Goal: Information Seeking & Learning: Learn about a topic

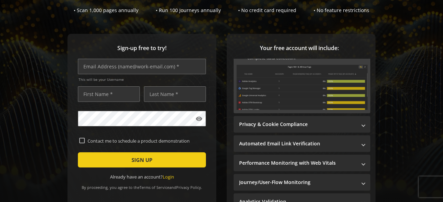
scroll to position [108, 0]
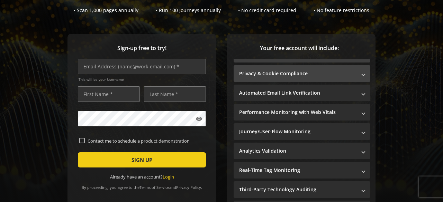
click at [319, 69] on mat-expansion-panel-header "Privacy & Cookie Compliance" at bounding box center [302, 73] width 137 height 17
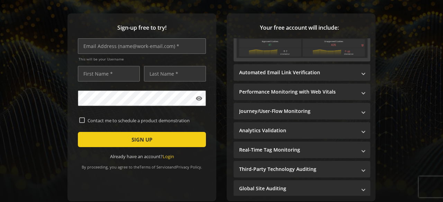
scroll to position [82, 0]
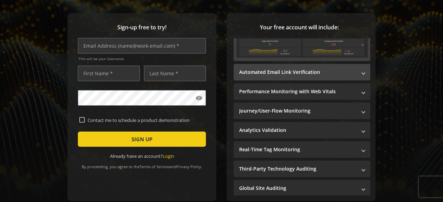
click at [325, 69] on mat-panel-title "Automated Email Link Verification" at bounding box center [297, 72] width 117 height 7
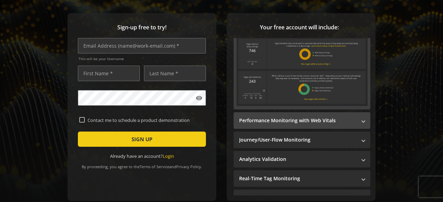
click at [323, 117] on mat-panel-title "Performance Monitoring with Web Vitals" at bounding box center [297, 120] width 117 height 7
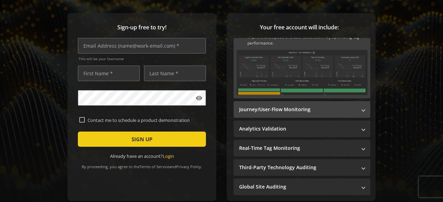
click at [328, 108] on mat-panel-title "Journey/User-Flow Monitoring" at bounding box center [297, 109] width 117 height 7
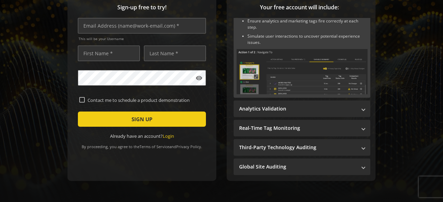
scroll to position [103, 0]
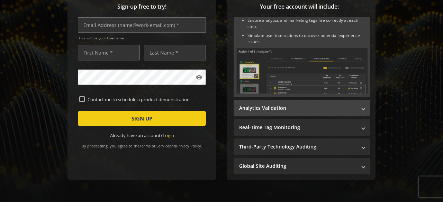
click at [323, 114] on mat-expansion-panel-header "Analytics Validation" at bounding box center [302, 108] width 137 height 17
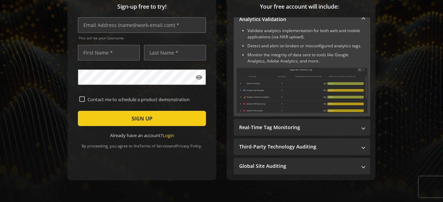
scroll to position [102, 0]
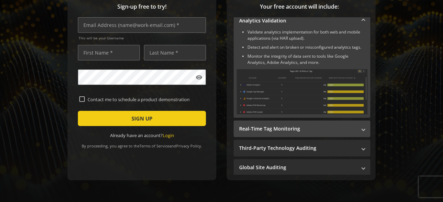
click at [323, 131] on mat-panel-title "Real-Time Tag Monitoring" at bounding box center [297, 129] width 117 height 7
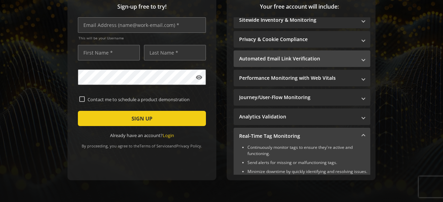
scroll to position [0, 0]
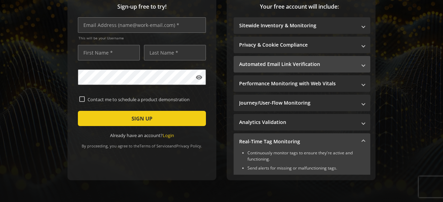
click at [350, 63] on mat-panel-title "Automated Email Link Verification" at bounding box center [297, 64] width 117 height 7
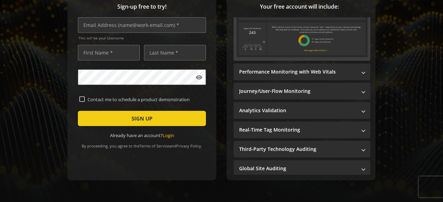
scroll to position [120, 0]
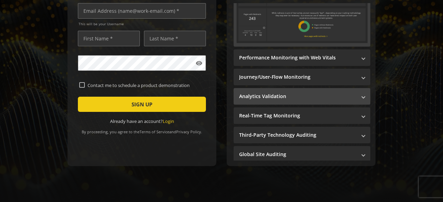
click at [323, 88] on mat-expansion-panel-header "Analytics Validation" at bounding box center [302, 96] width 137 height 17
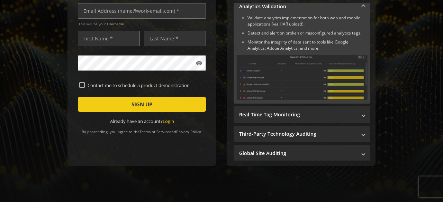
scroll to position [102, 0]
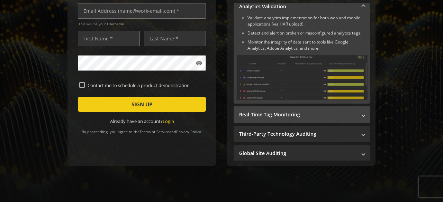
click at [307, 111] on mat-panel-title "Real-Time Tag Monitoring" at bounding box center [297, 114] width 117 height 7
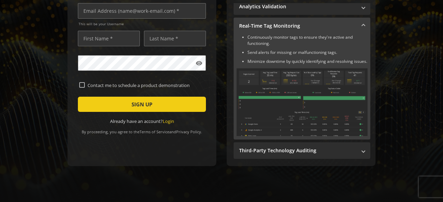
scroll to position [124, 0]
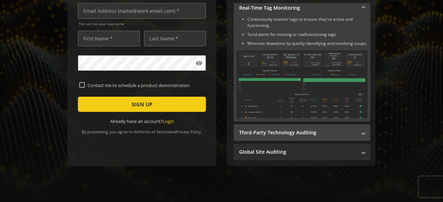
click at [307, 134] on mat-expansion-panel-header "Third-Party Technology Auditing" at bounding box center [302, 133] width 137 height 17
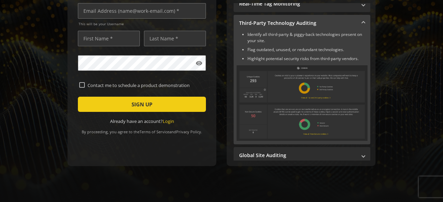
scroll to position [125, 0]
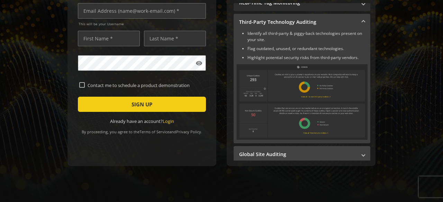
click at [311, 146] on mat-expansion-panel-header "Global Site Auditing" at bounding box center [302, 154] width 137 height 17
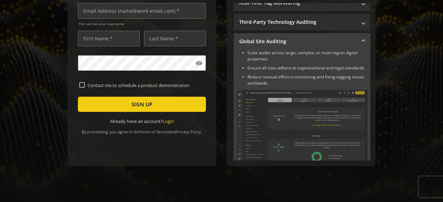
scroll to position [149, 0]
